Goal: Task Accomplishment & Management: Manage account settings

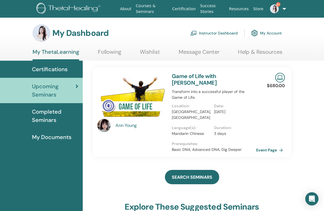
click at [223, 32] on link "Instructor Dashboard" at bounding box center [214, 33] width 47 height 12
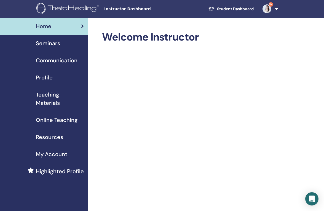
click at [56, 127] on link "Online Teaching" at bounding box center [44, 120] width 88 height 17
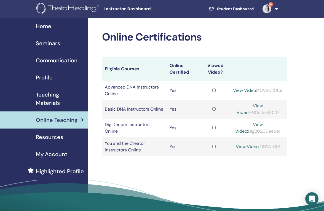
click at [53, 43] on span "Seminars" at bounding box center [48, 43] width 24 height 8
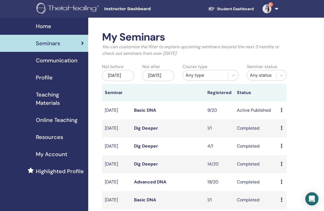
click at [146, 112] on link "Basic DNA" at bounding box center [145, 110] width 22 height 6
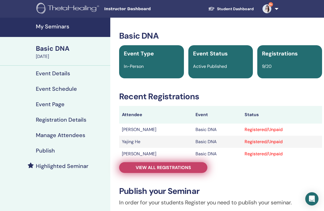
click at [145, 169] on span "View all registrations" at bounding box center [164, 168] width 56 height 6
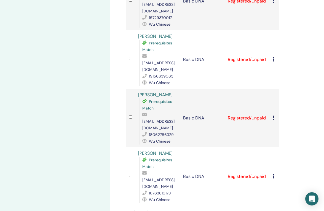
scroll to position [420, 0]
